Goal: Transaction & Acquisition: Purchase product/service

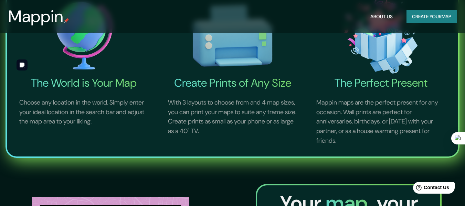
click at [90, 63] on img at bounding box center [84, 36] width 146 height 81
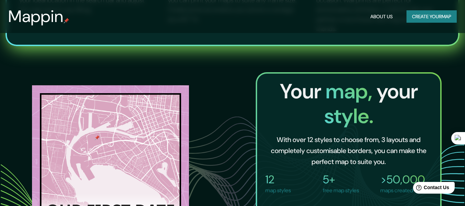
scroll to position [413, 0]
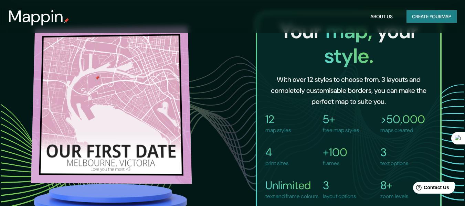
click at [95, 78] on img at bounding box center [111, 105] width 161 height 158
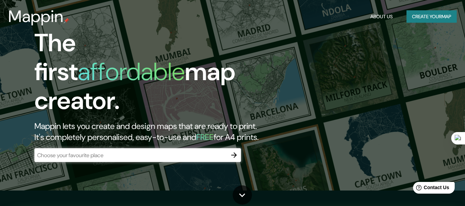
scroll to position [0, 0]
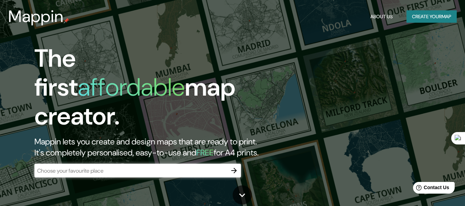
click at [110, 167] on input "text" at bounding box center [130, 171] width 193 height 8
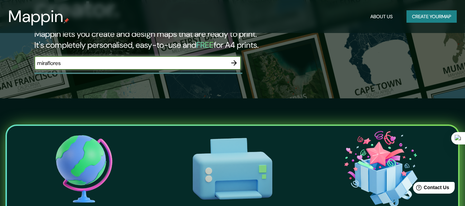
scroll to position [69, 0]
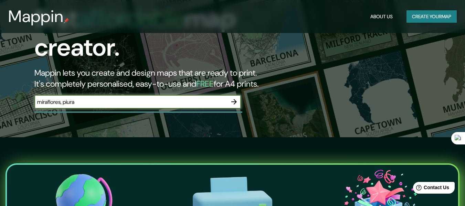
type input "miraflores, piura"
click at [236, 98] on icon "button" at bounding box center [234, 102] width 8 height 8
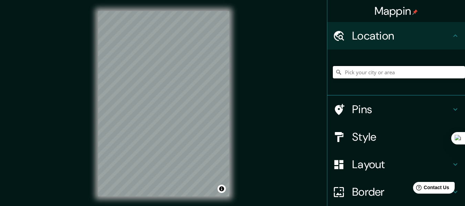
click at [376, 73] on input "Pick your city or area" at bounding box center [399, 72] width 132 height 12
click at [231, 145] on div "© Mapbox © OpenStreetMap Improve this map" at bounding box center [163, 104] width 153 height 208
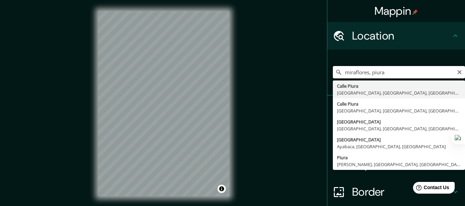
click at [422, 74] on input "miraflores, piura" at bounding box center [399, 72] width 132 height 12
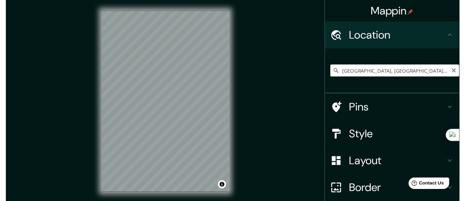
scroll to position [0, 4]
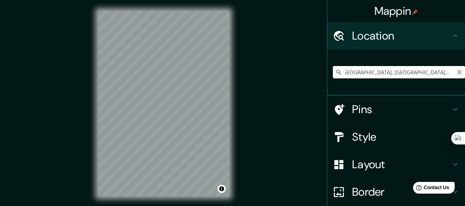
drag, startPoint x: 339, startPoint y: 73, endPoint x: 457, endPoint y: 75, distance: 118.1
click at [457, 75] on div "[GEOGRAPHIC_DATA], [GEOGRAPHIC_DATA], [GEOGRAPHIC_DATA], [GEOGRAPHIC_DATA] [GEO…" at bounding box center [399, 72] width 132 height 12
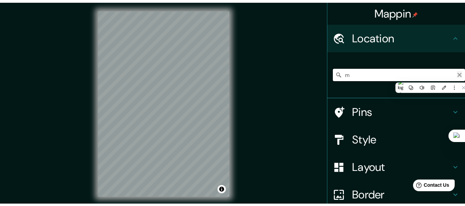
scroll to position [0, 0]
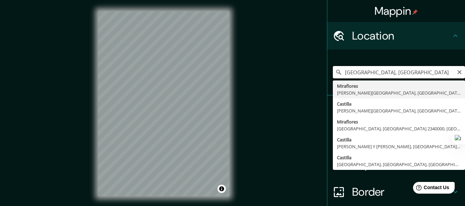
click at [383, 73] on input "[GEOGRAPHIC_DATA], [GEOGRAPHIC_DATA]" at bounding box center [399, 72] width 132 height 12
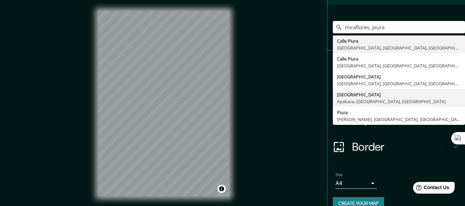
scroll to position [45, 0]
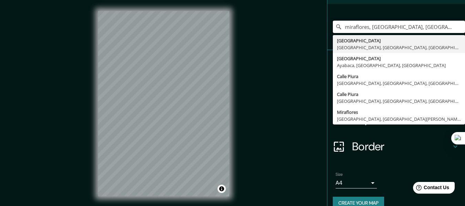
type input "miraflores, [GEOGRAPHIC_DATA], [GEOGRAPHIC_DATA]"
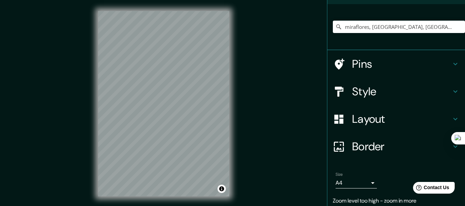
click at [237, 116] on div "© Mapbox © OpenStreetMap Improve this map" at bounding box center [163, 104] width 153 height 208
click at [239, 117] on div "© Mapbox © OpenStreetMap Improve this map" at bounding box center [163, 104] width 153 height 208
click at [232, 125] on div "© Mapbox © OpenStreetMap Improve this map" at bounding box center [163, 104] width 153 height 208
